Goal: Information Seeking & Learning: Learn about a topic

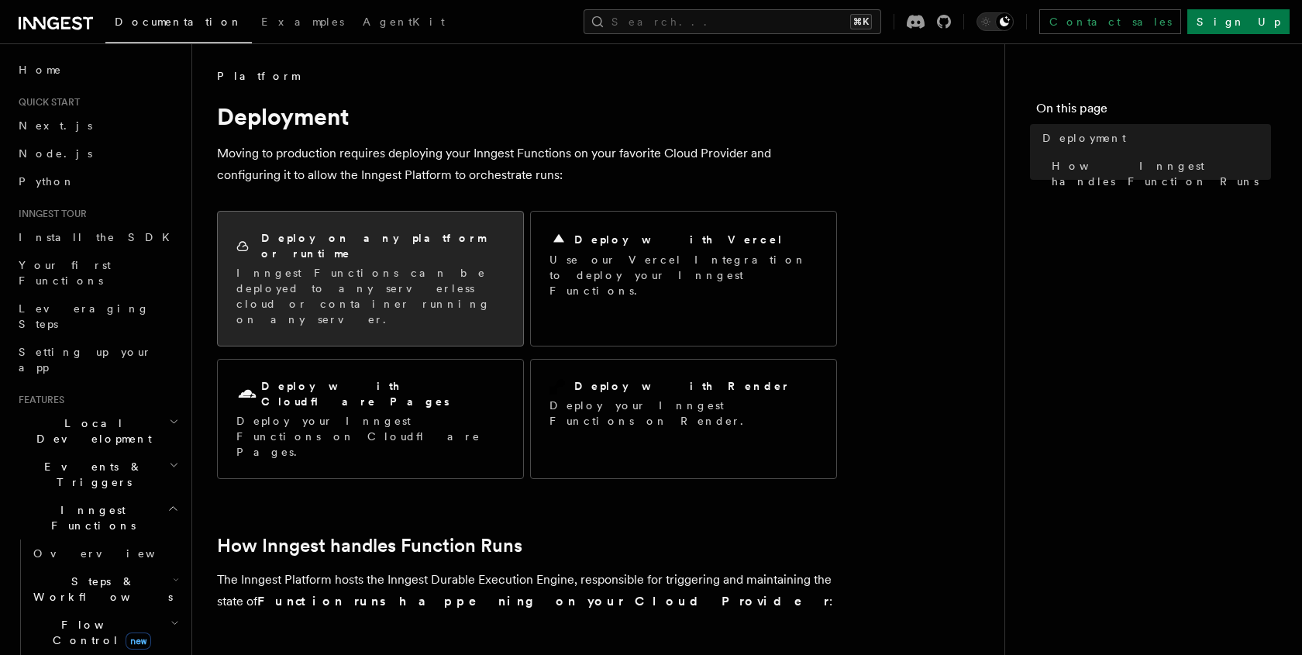
click at [472, 246] on div "Deploy on any platform or runtime Inngest Functions can be deployed to any serv…" at bounding box center [370, 278] width 268 height 97
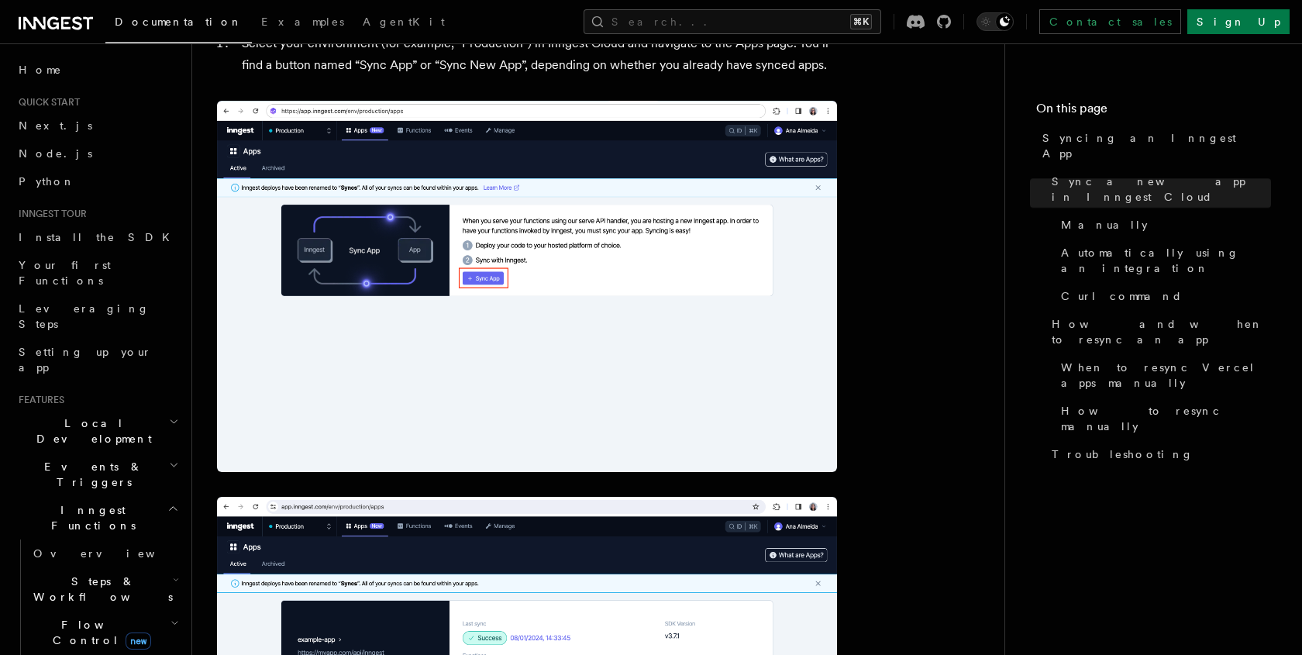
scroll to position [421, 0]
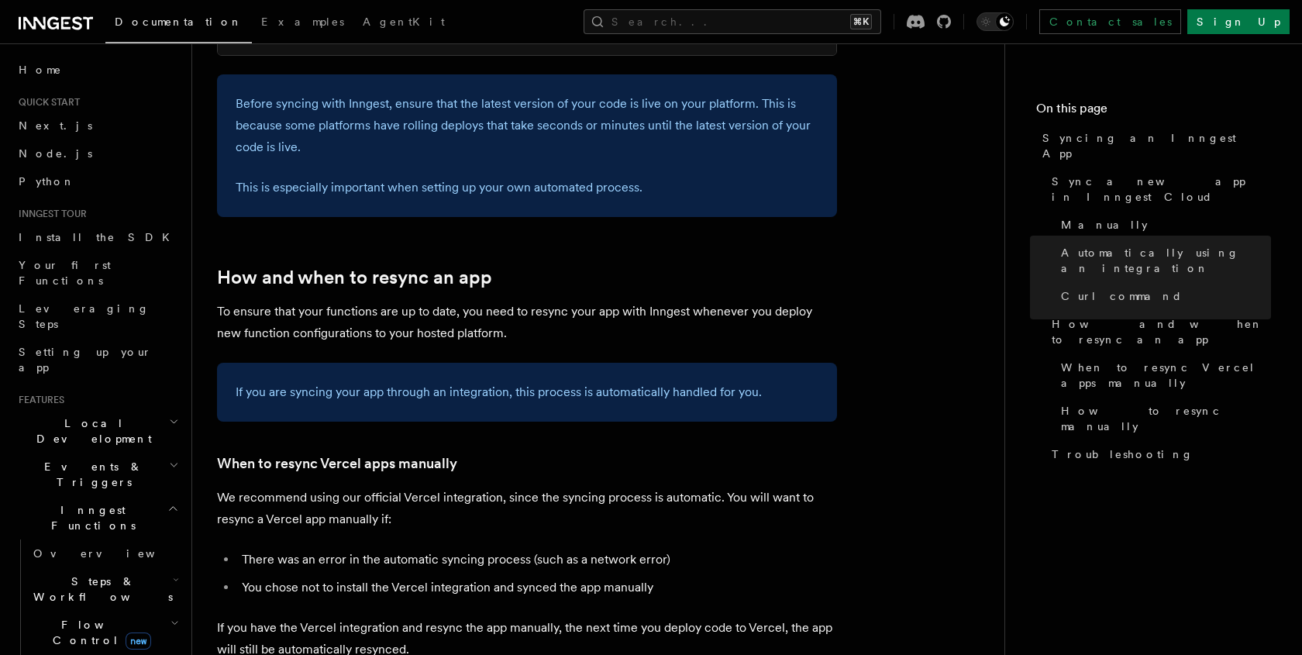
scroll to position [2548, 0]
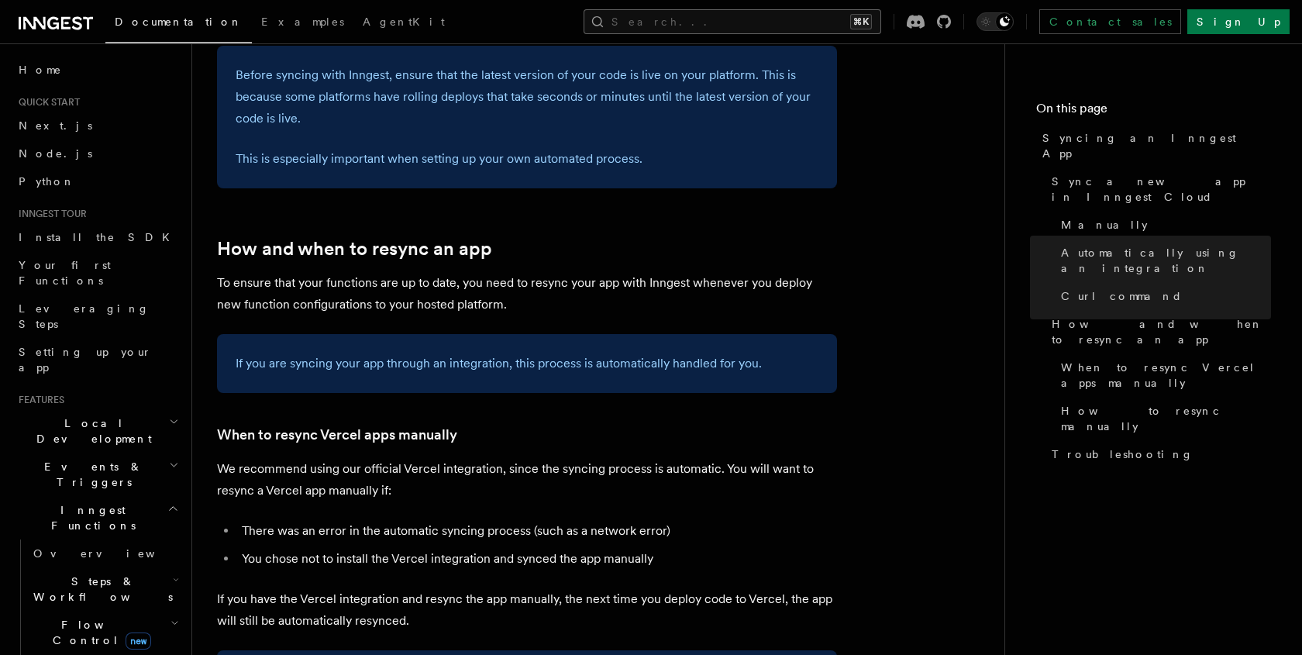
click at [795, 17] on button "Search... ⌘K" at bounding box center [732, 21] width 298 height 25
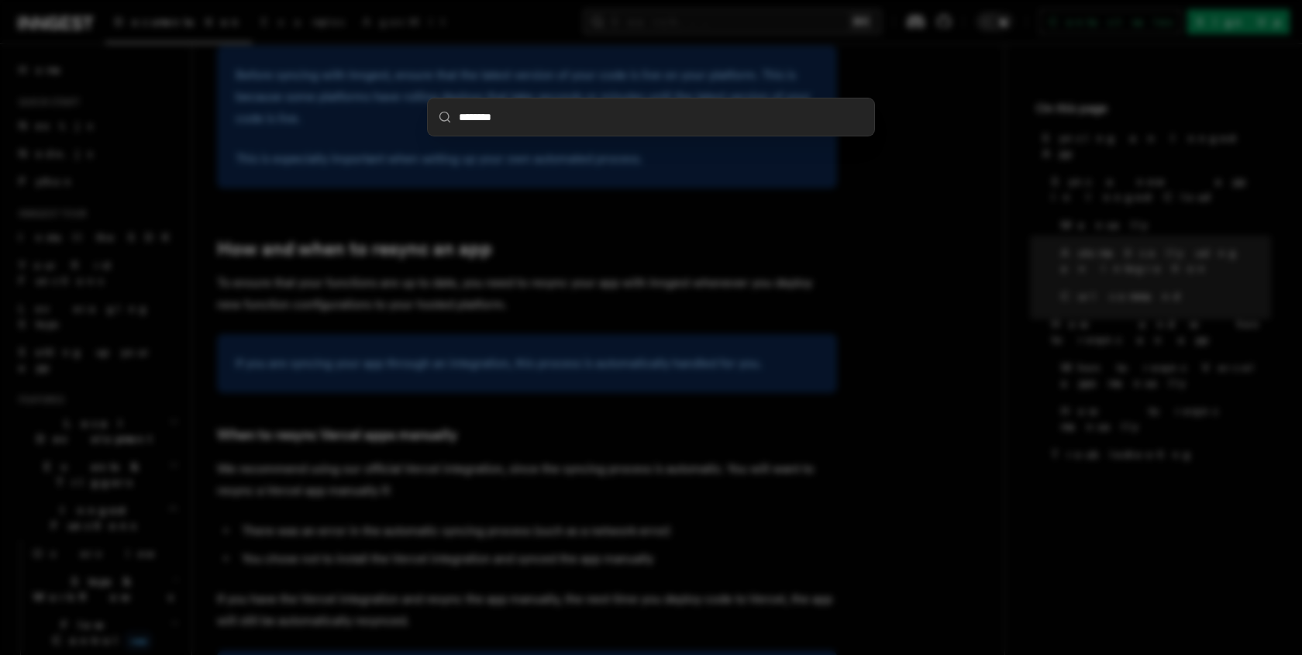
type input "*********"
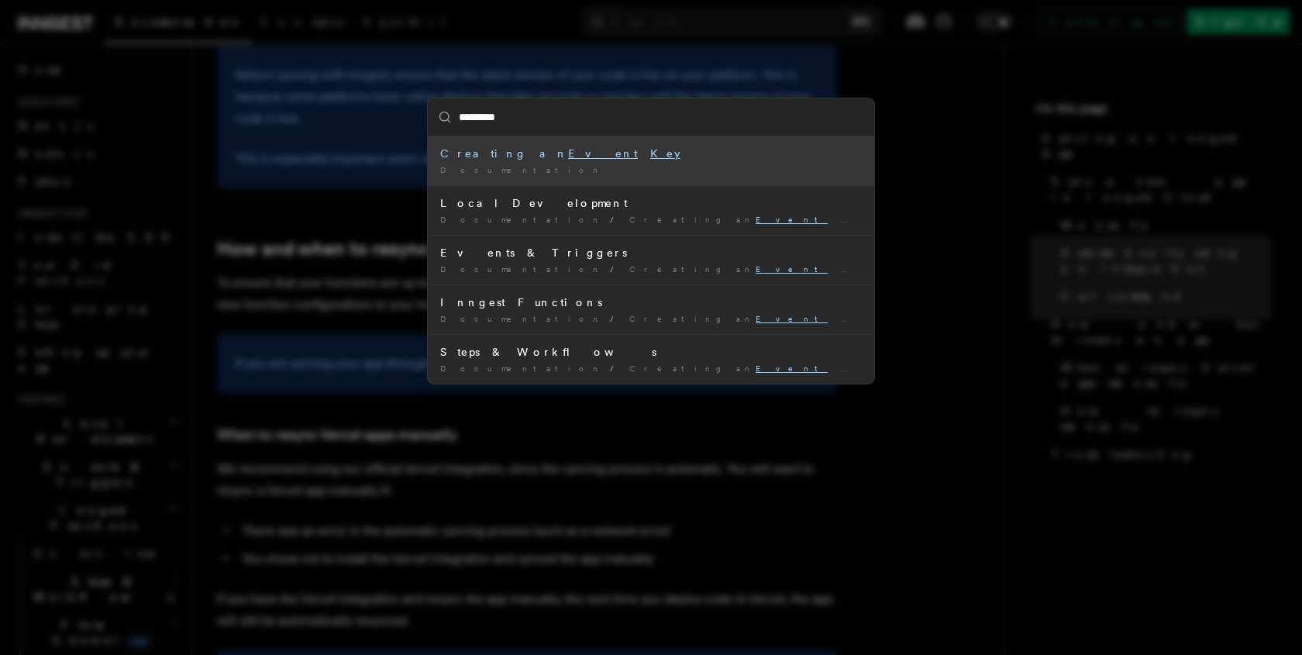
click at [589, 175] on li "Creating an Event Key Documentation /" at bounding box center [651, 160] width 446 height 49
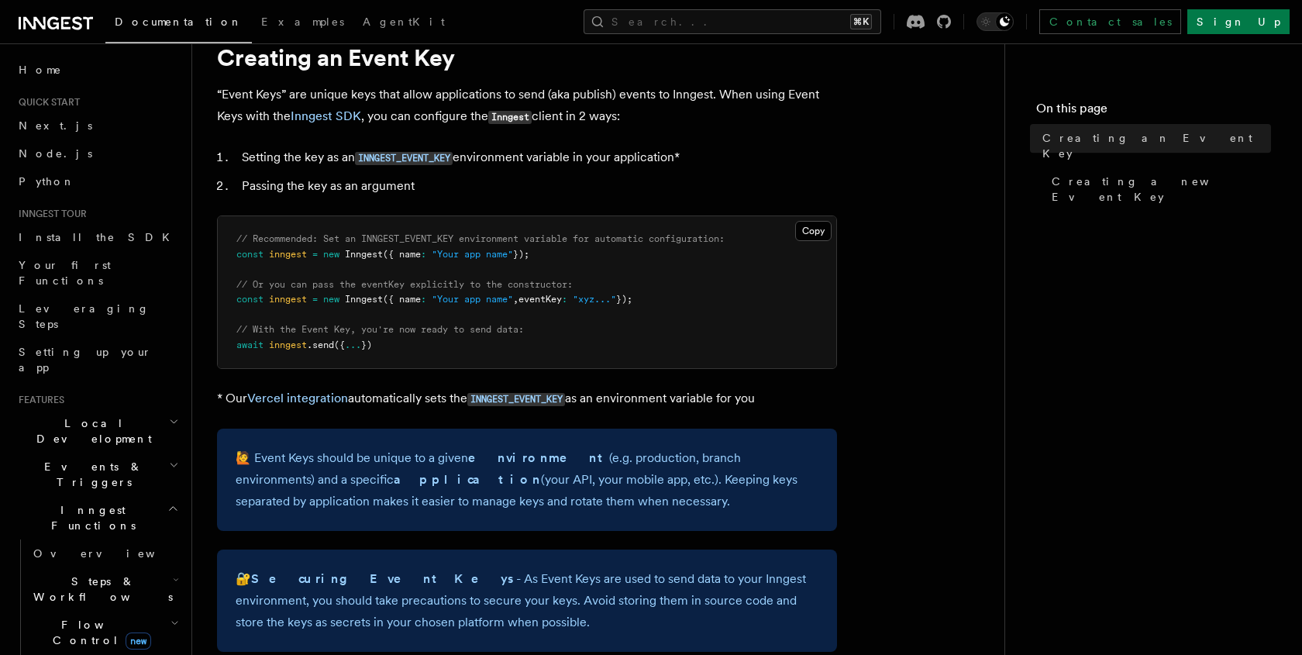
scroll to position [39, 0]
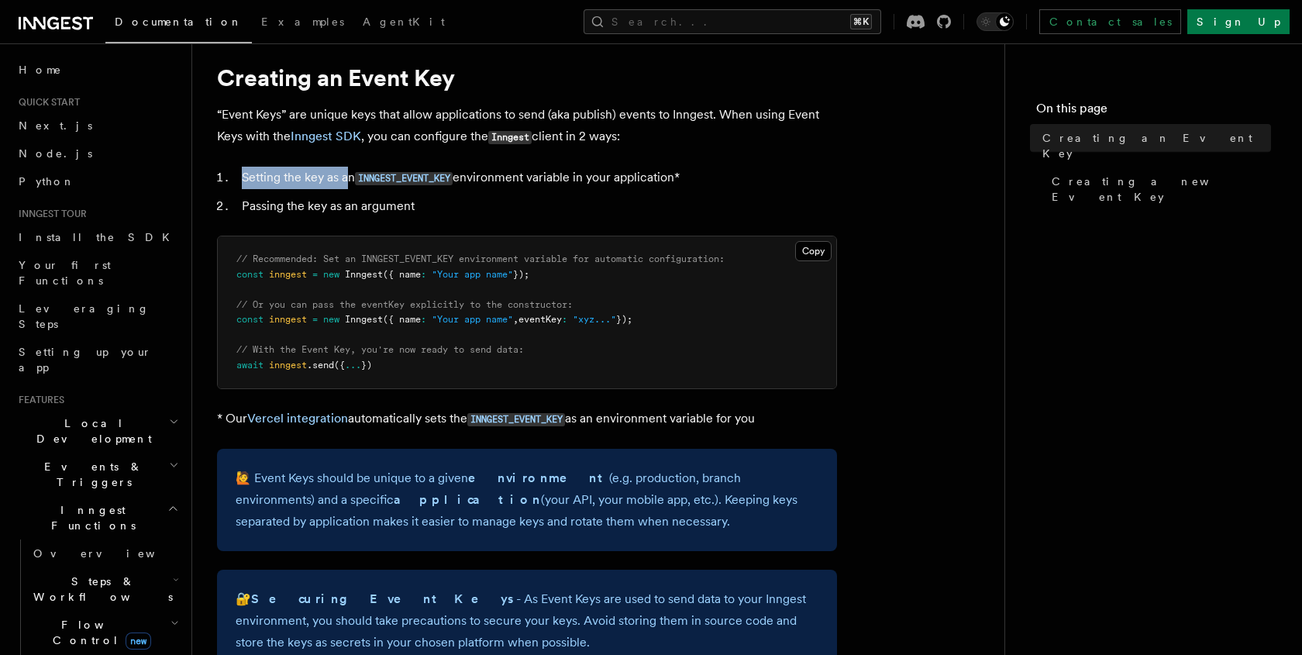
drag, startPoint x: 349, startPoint y: 172, endPoint x: 458, endPoint y: 164, distance: 108.7
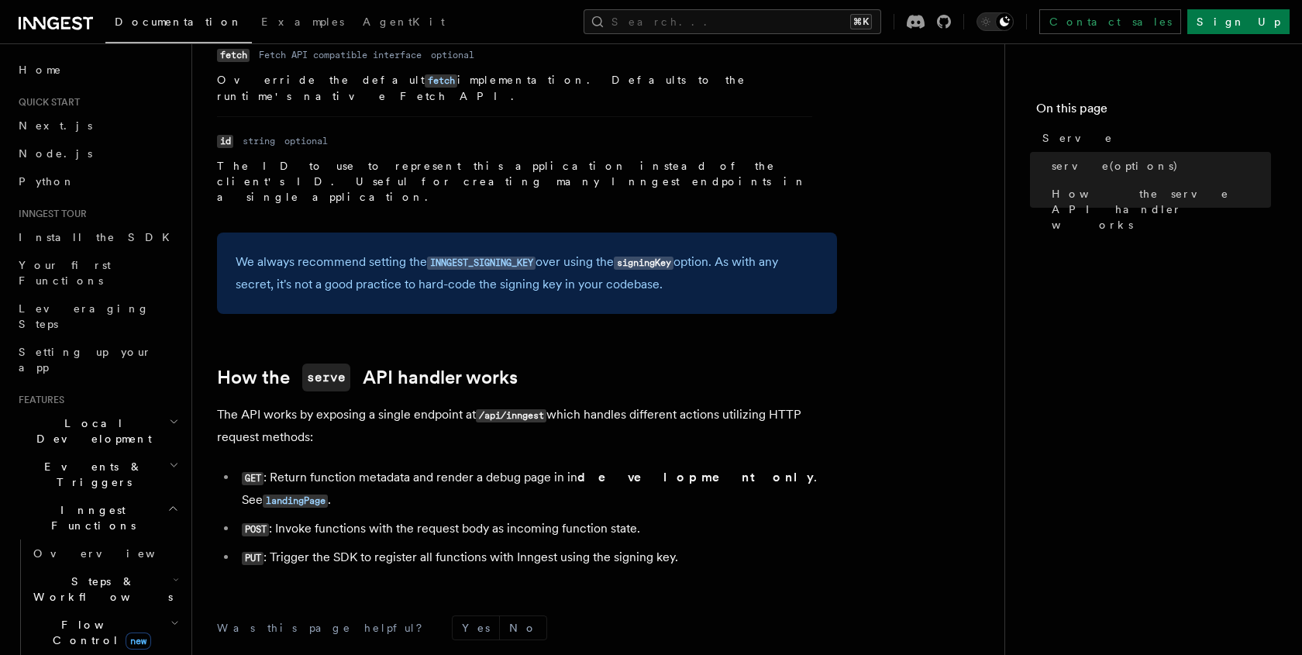
scroll to position [1492, 0]
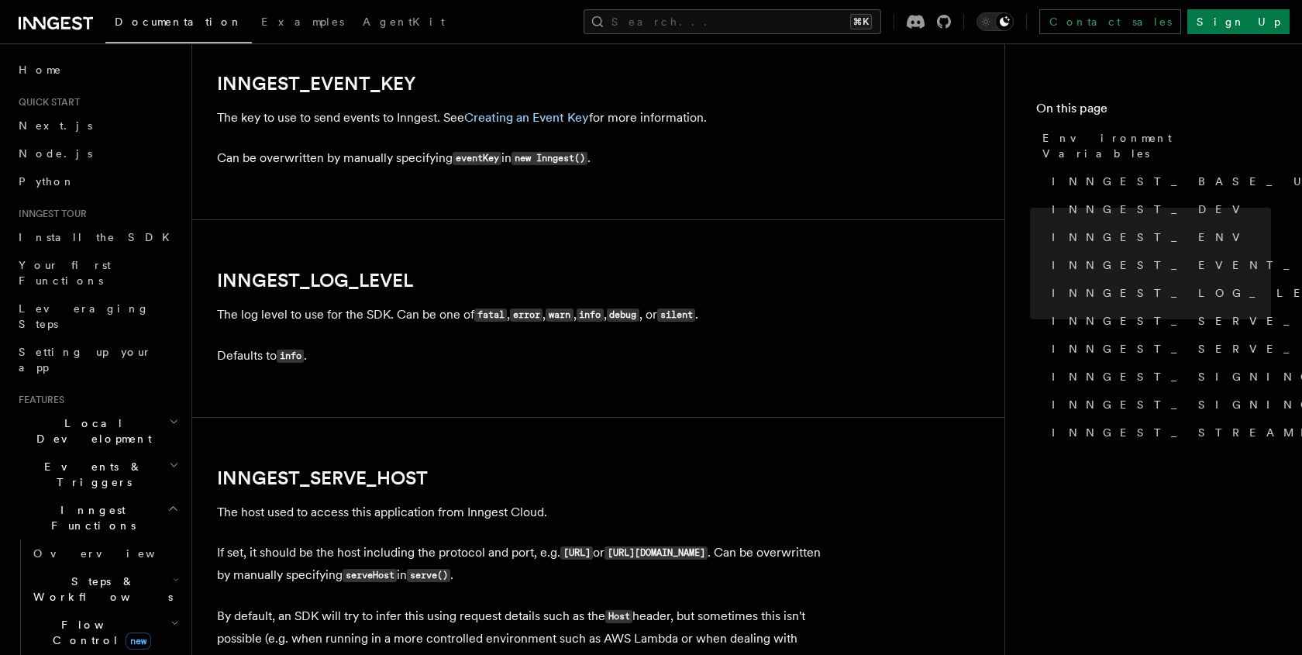
scroll to position [1768, 0]
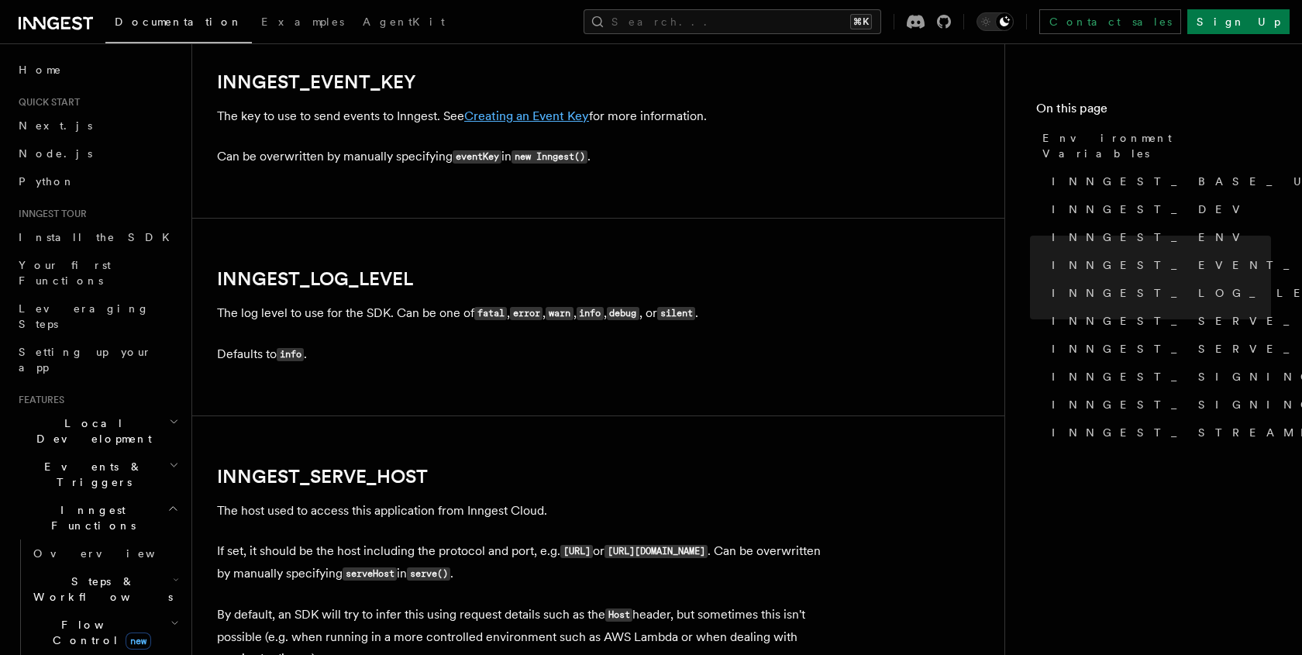
click at [539, 123] on link "Creating an Event Key" at bounding box center [526, 115] width 125 height 15
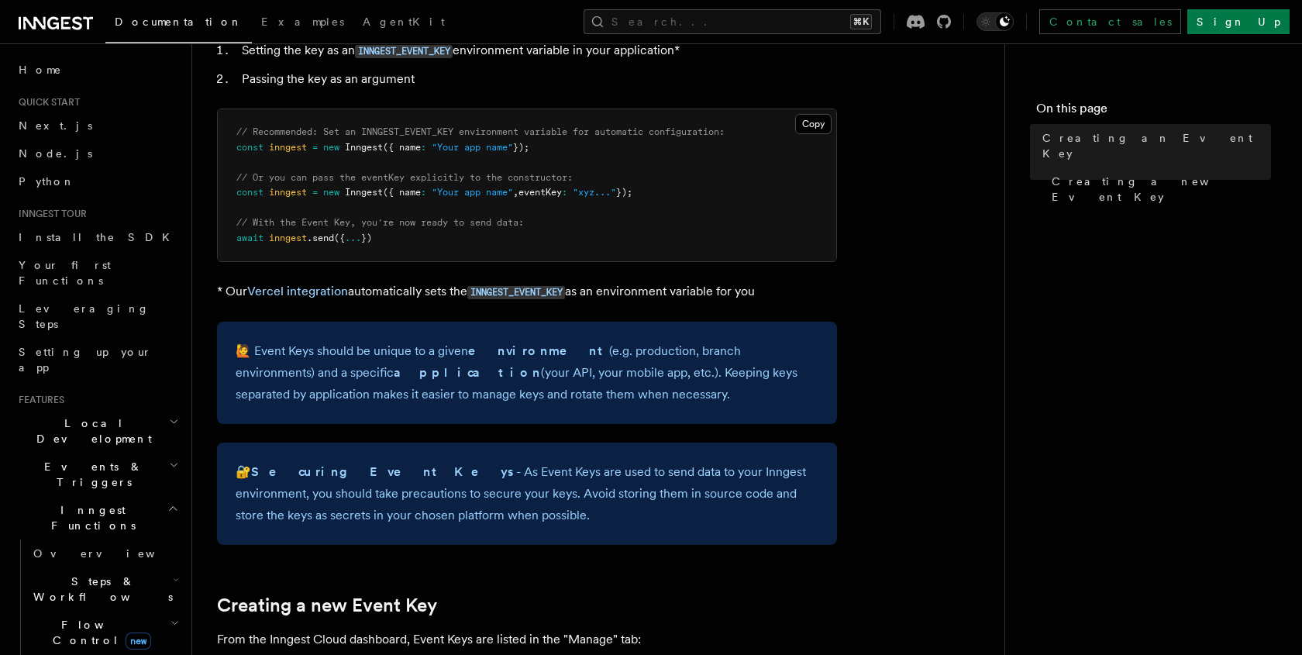
scroll to position [159, 0]
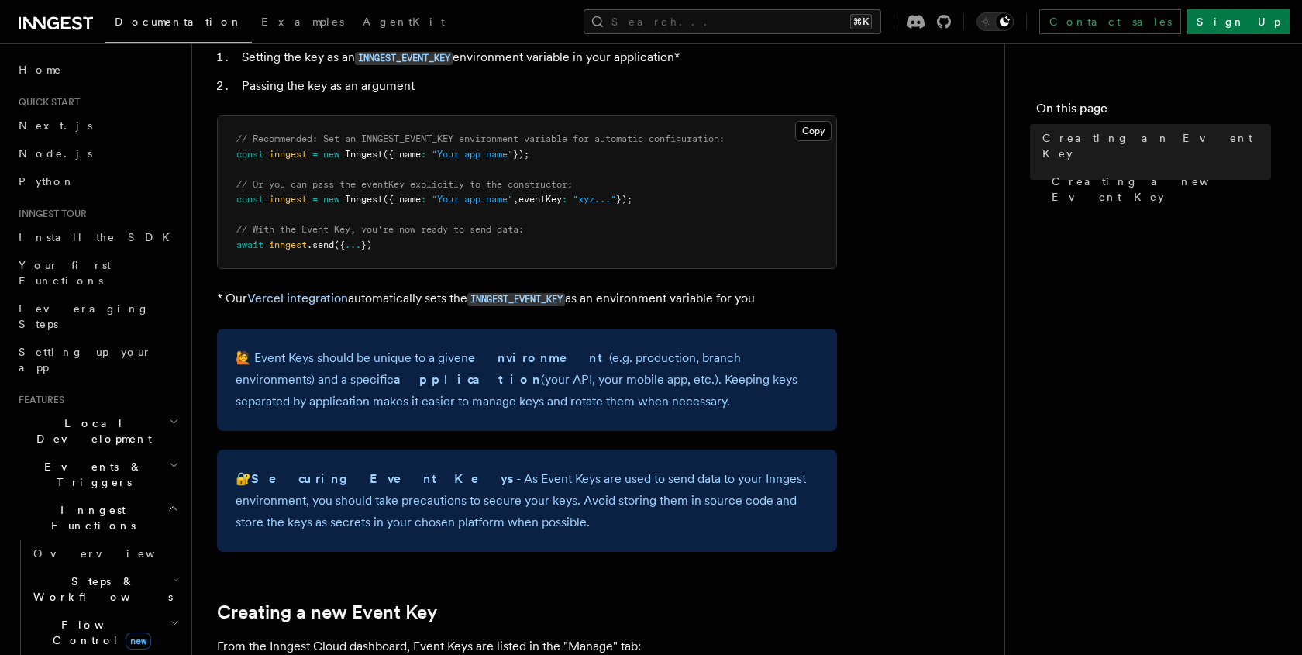
click at [546, 201] on span "eventKey" at bounding box center [539, 199] width 43 height 11
click at [749, 243] on pre "// Recommended: Set an INNGEST_EVENT_KEY environment variable for automatic con…" at bounding box center [527, 192] width 618 height 152
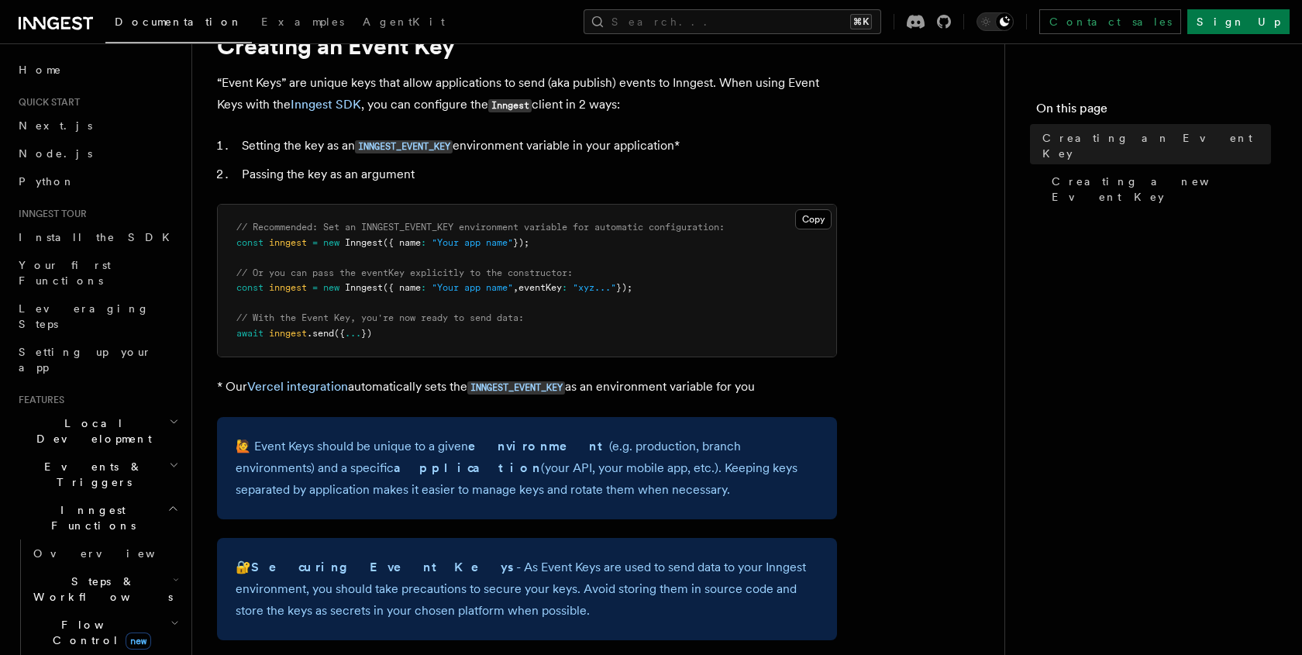
scroll to position [53, 0]
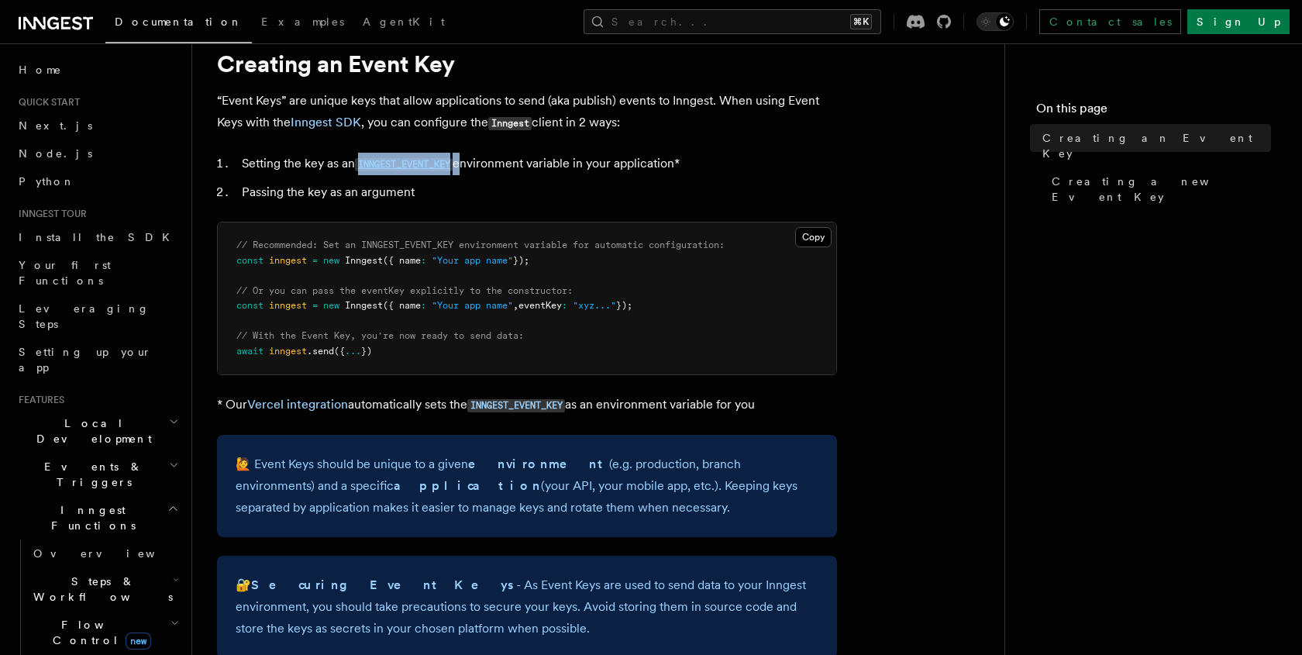
drag, startPoint x: 357, startPoint y: 157, endPoint x: 459, endPoint y: 155, distance: 102.3
click at [459, 155] on li "Setting the key as an INNGEST_EVENT_KEY environment variable in your applicatio…" at bounding box center [537, 164] width 600 height 22
copy code "INNGEST_EVENT_KEY"
click at [555, 191] on li "Passing the key as an argument" at bounding box center [537, 192] width 600 height 22
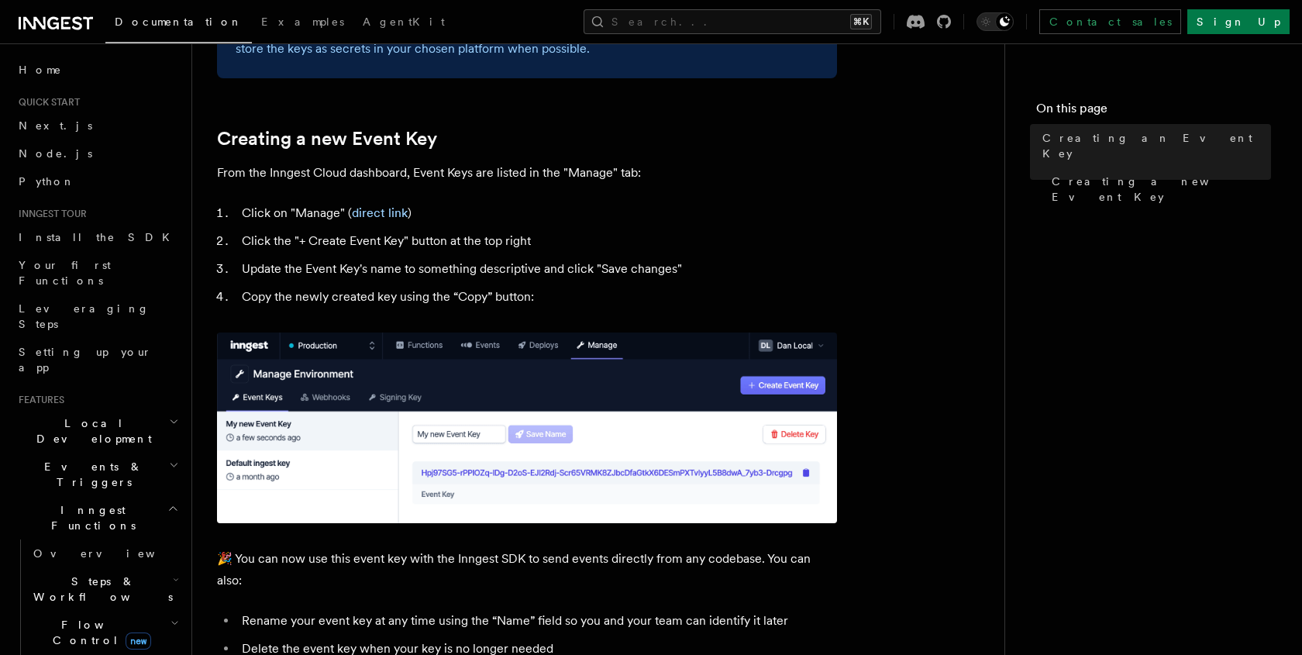
scroll to position [634, 0]
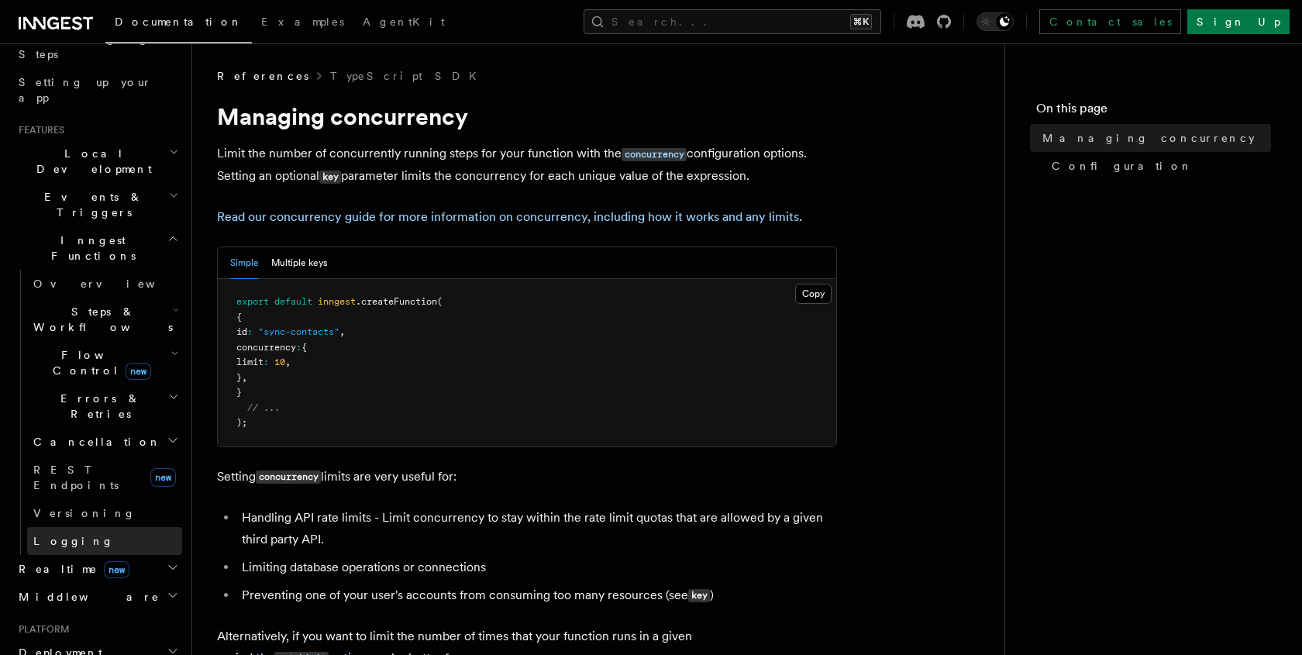
scroll to position [232, 0]
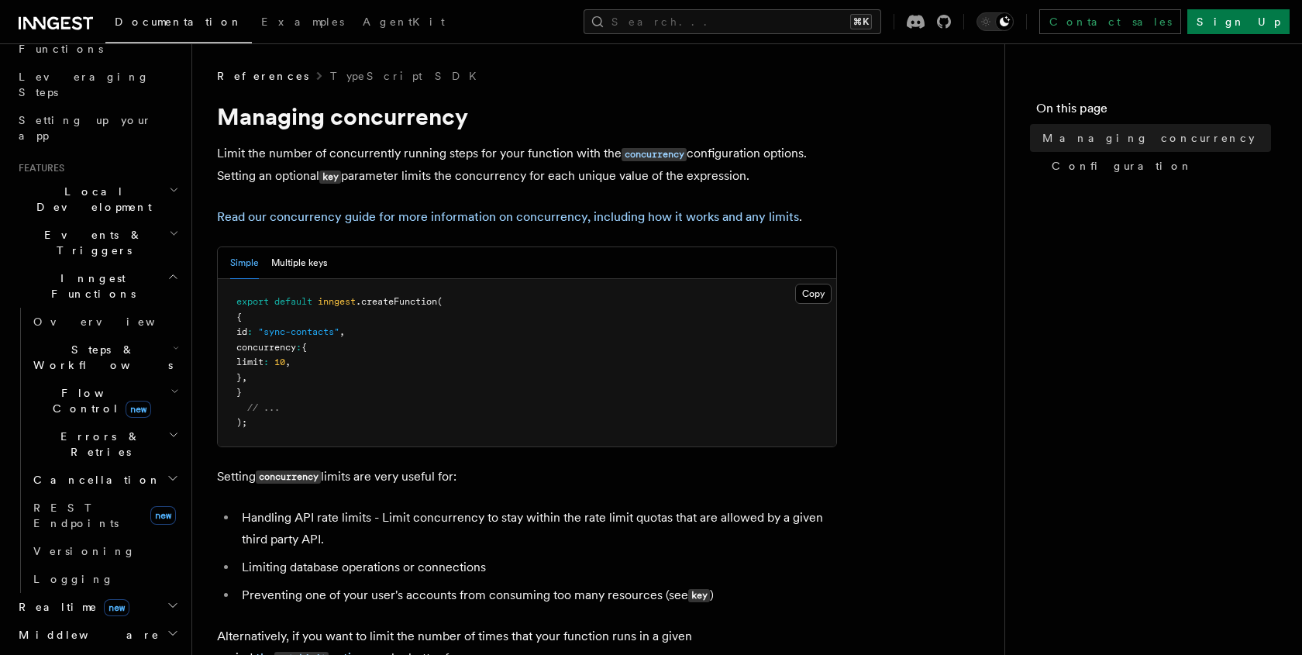
click at [123, 342] on span "Steps & Workflows" at bounding box center [100, 357] width 146 height 31
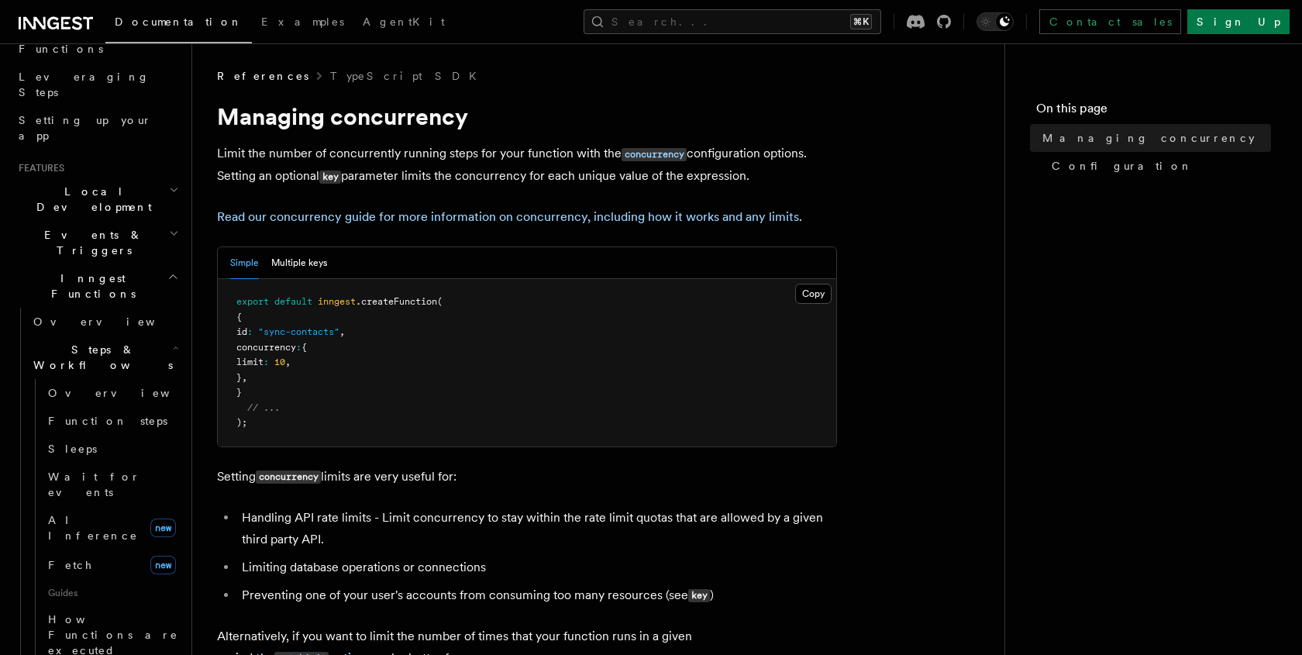
click at [123, 342] on span "Steps & Workflows" at bounding box center [100, 357] width 146 height 31
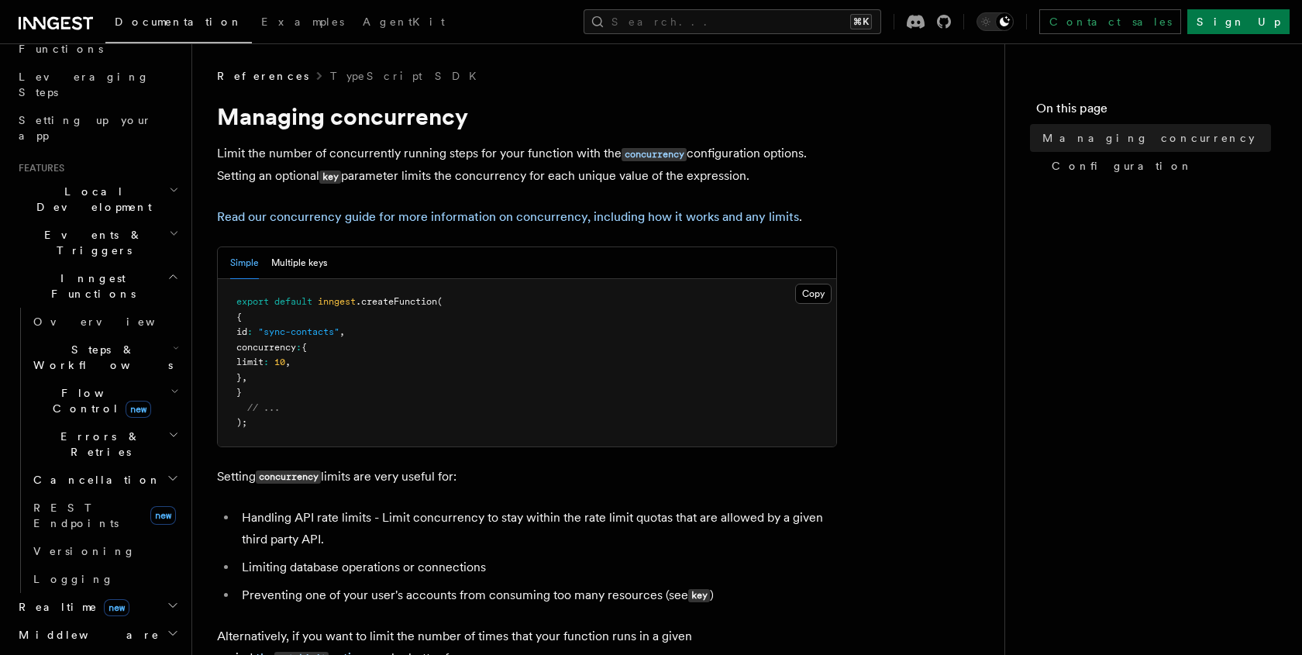
click at [129, 379] on h2 "Flow Control new" at bounding box center [104, 400] width 155 height 43
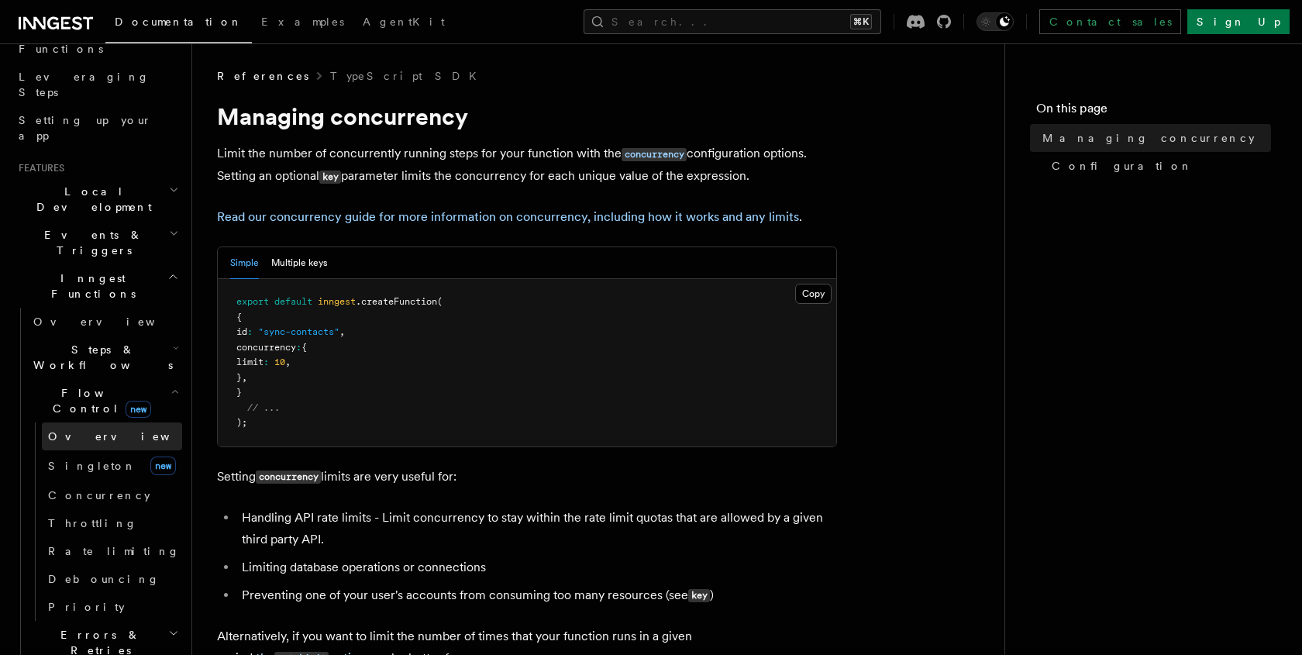
click at [130, 422] on link "Overview" at bounding box center [112, 436] width 140 height 28
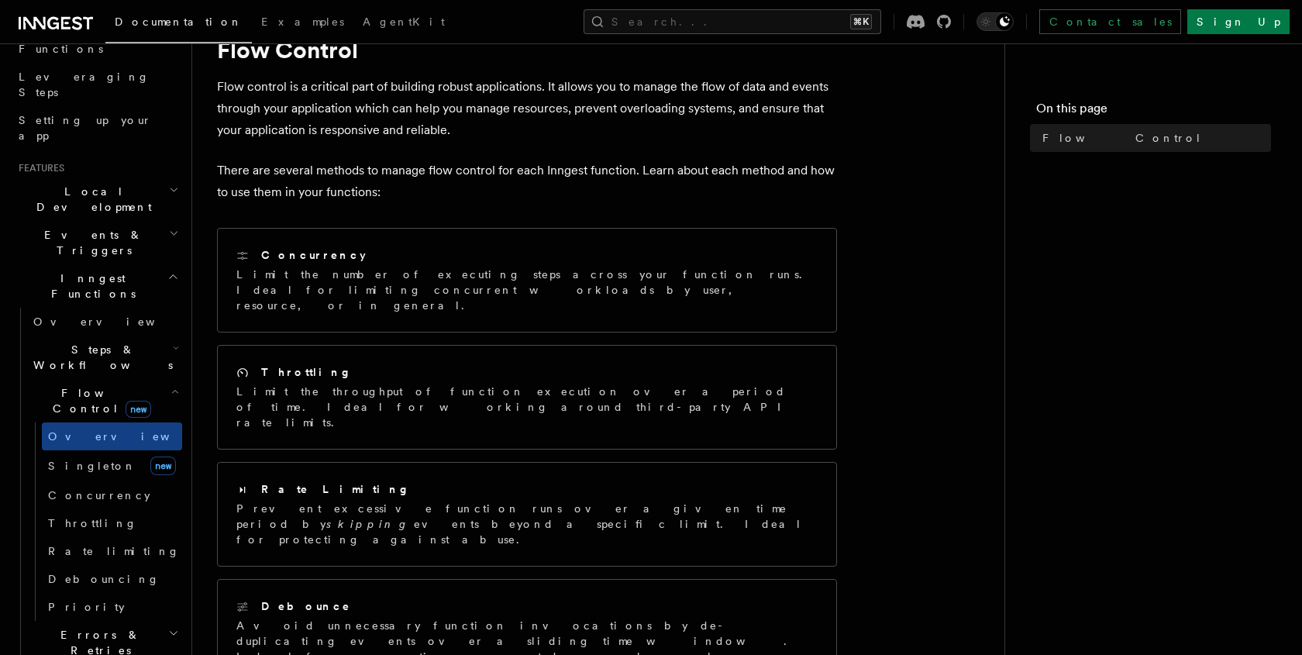
scroll to position [64, 0]
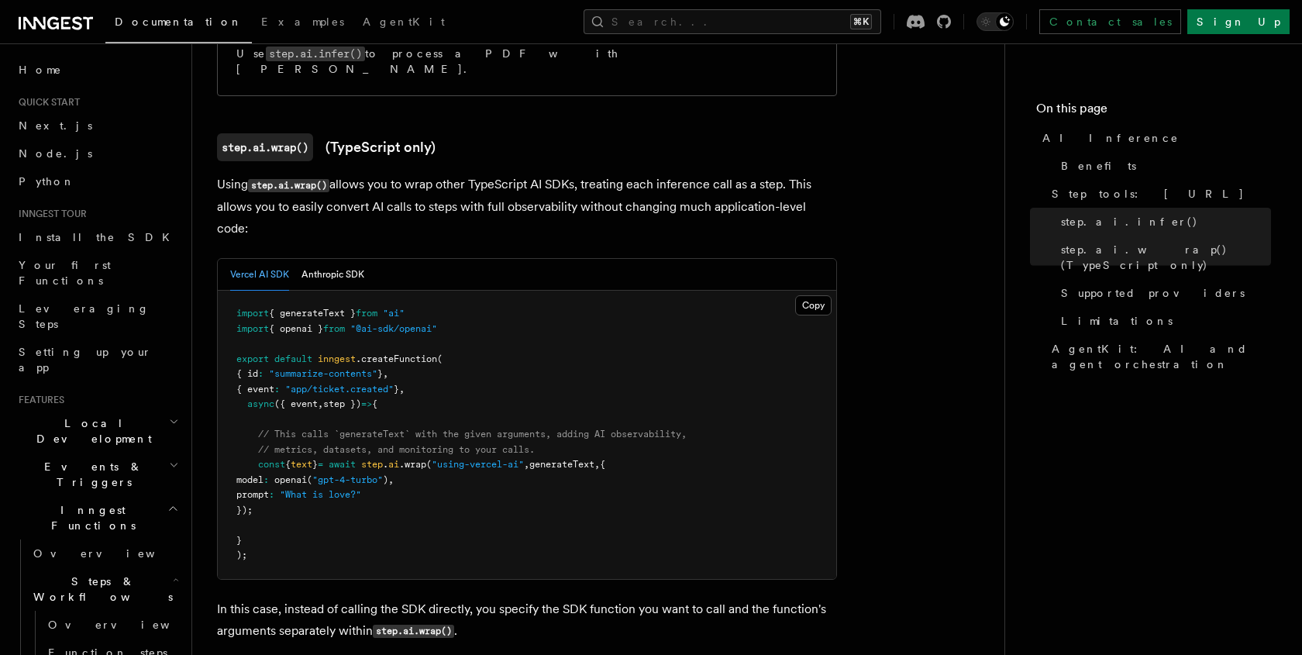
scroll to position [1444, 0]
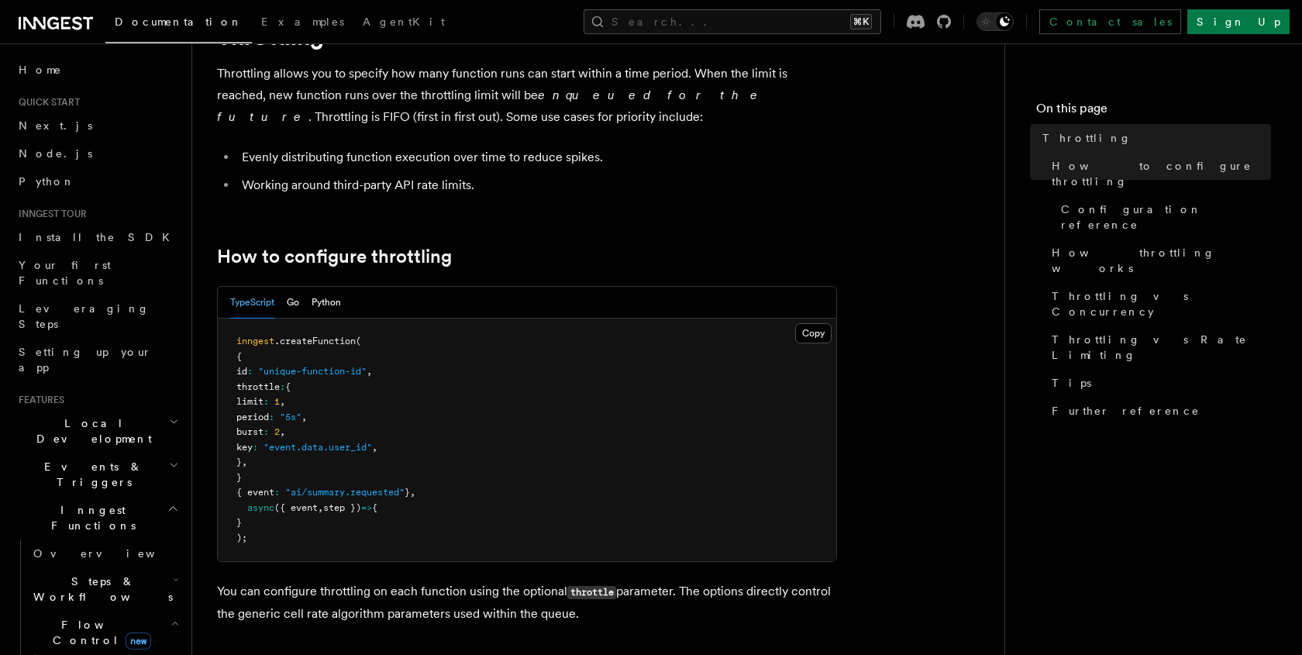
scroll to position [81, 0]
